Goal: Information Seeking & Learning: Learn about a topic

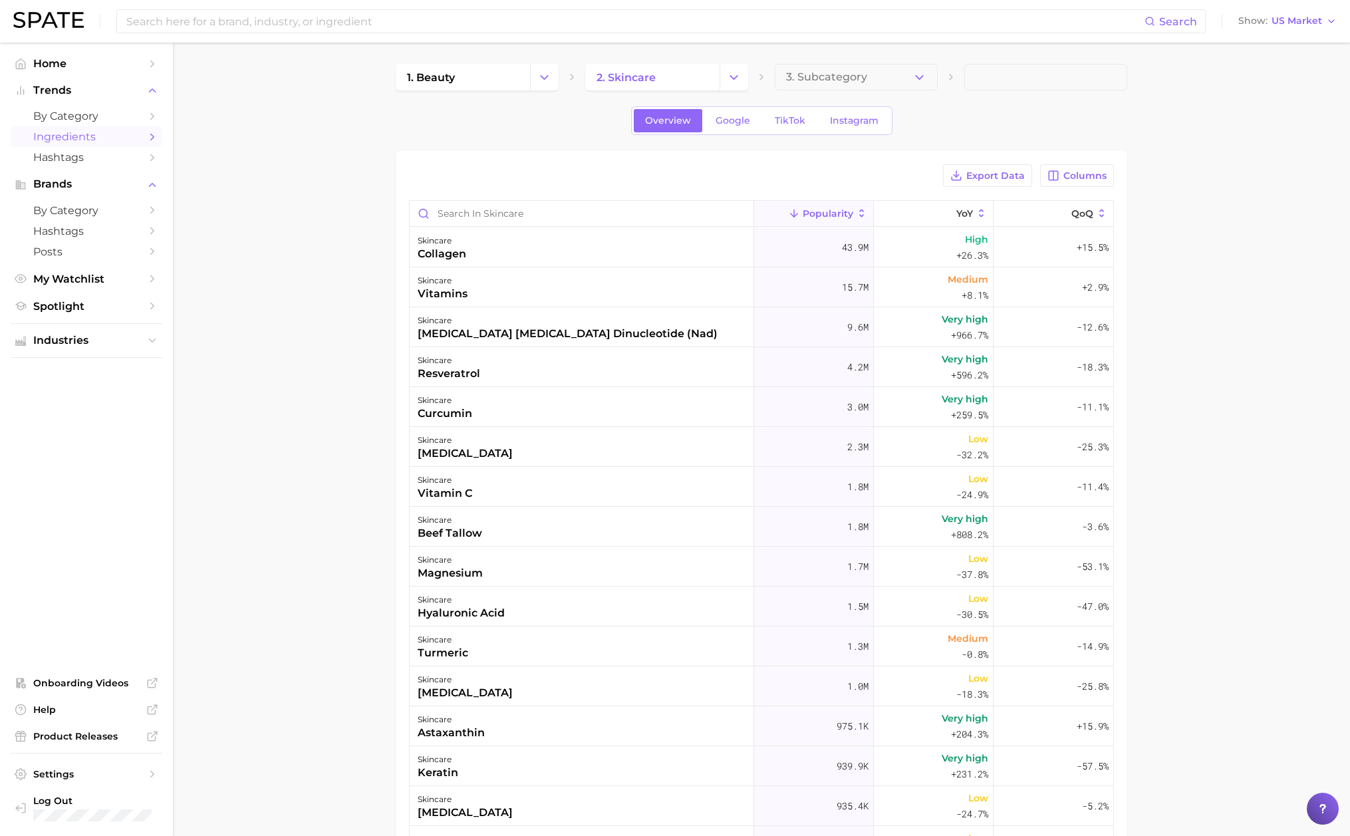
click at [1181, 191] on main "1. beauty 2. skincare 3. Subcategory Overview Google TikTok Instagram Export Da…" at bounding box center [762, 580] width 1178 height 1074
click at [1210, 189] on main "1. beauty 2. skincare 3. Subcategory Overview Google TikTok Instagram Export Da…" at bounding box center [762, 580] width 1178 height 1074
